Goal: Transaction & Acquisition: Subscribe to service/newsletter

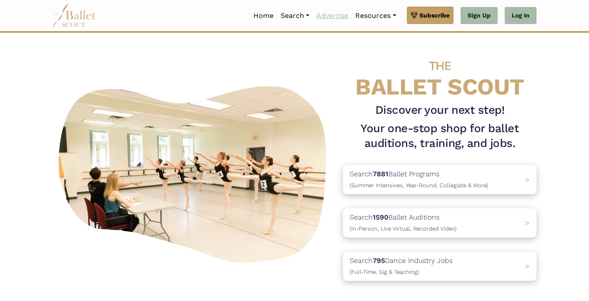
click at [332, 14] on link "Advertise" at bounding box center [332, 16] width 39 height 18
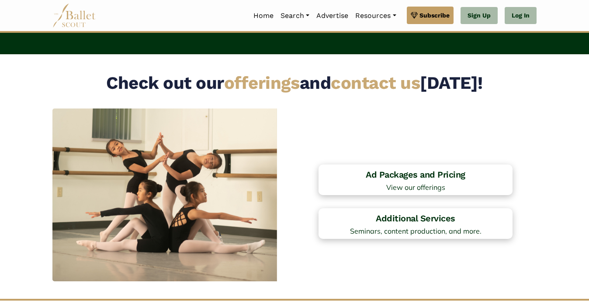
scroll to position [590, 0]
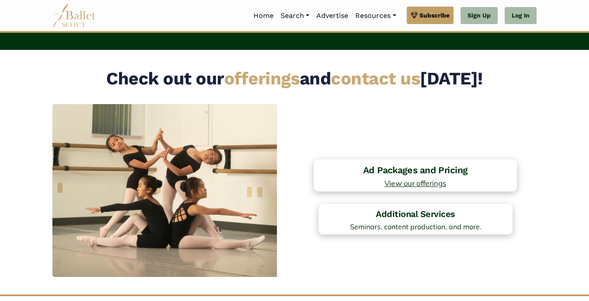
click at [419, 179] on span "View our offerings" at bounding box center [416, 182] width 194 height 7
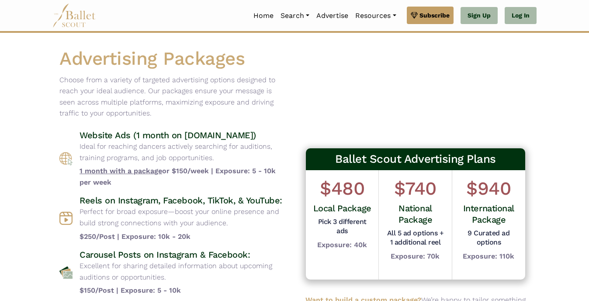
click at [114, 170] on span "1 month with a package" at bounding box center [121, 170] width 83 height 8
